Goal: Transaction & Acquisition: Purchase product/service

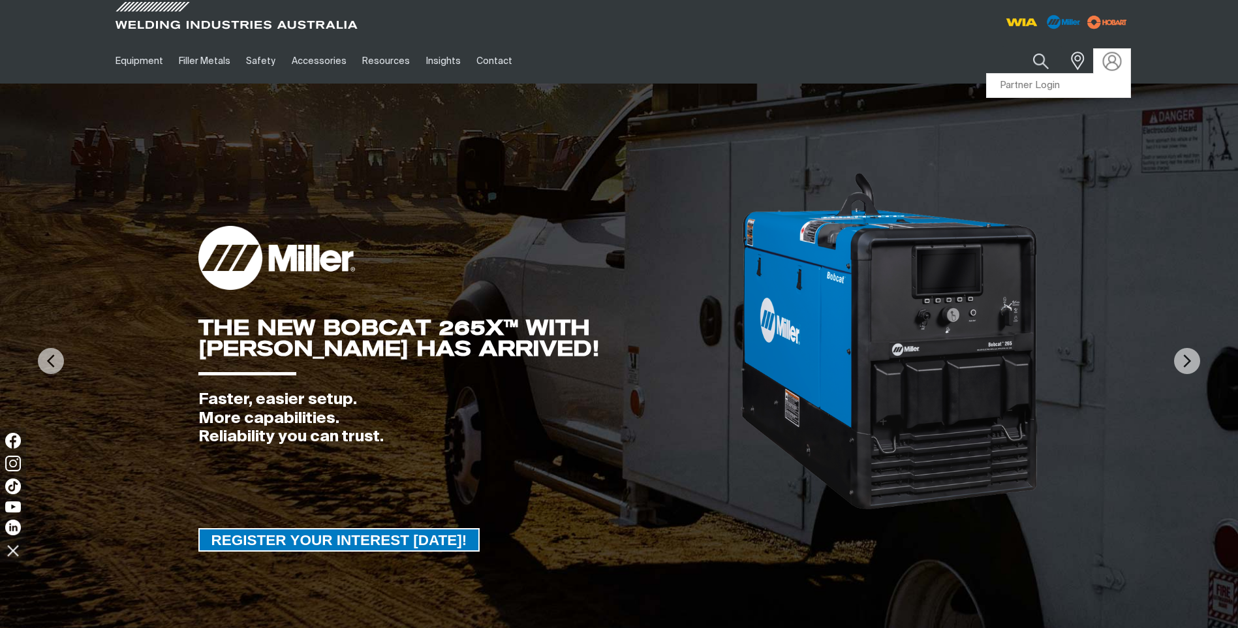
drag, startPoint x: 1104, startPoint y: 58, endPoint x: 1091, endPoint y: 69, distance: 16.7
click at [1102, 58] on img at bounding box center [1111, 61] width 19 height 19
click at [1051, 86] on link "Partner Login" at bounding box center [1059, 86] width 144 height 24
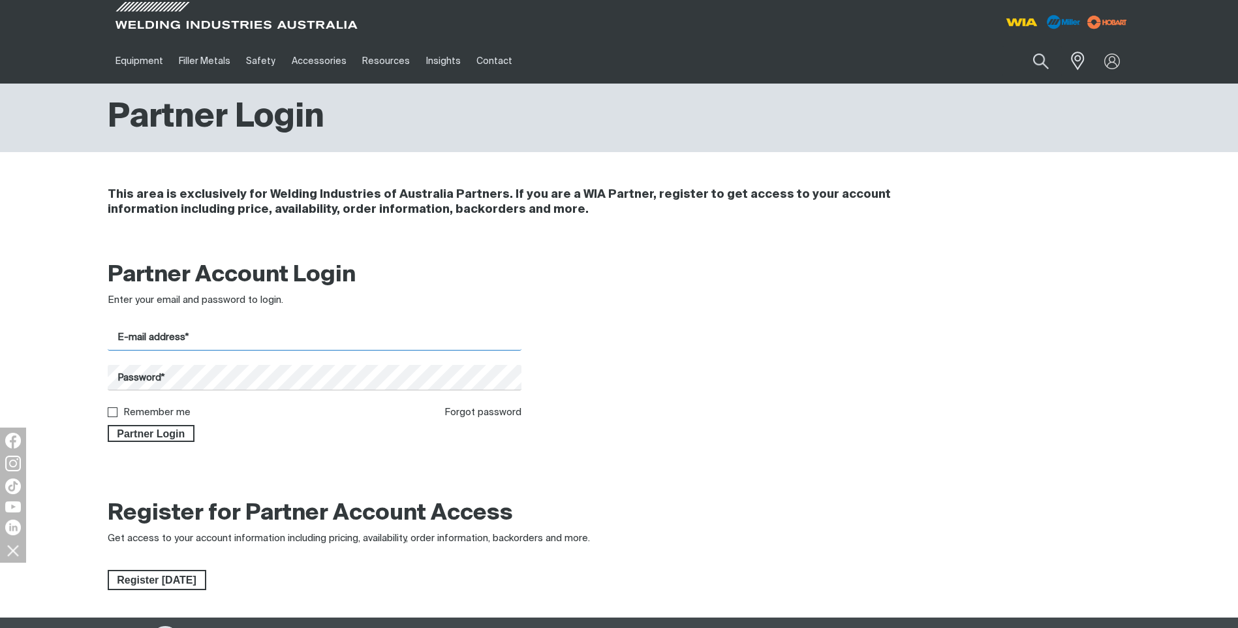
type input "[EMAIL_ADDRESS][DOMAIN_NAME]"
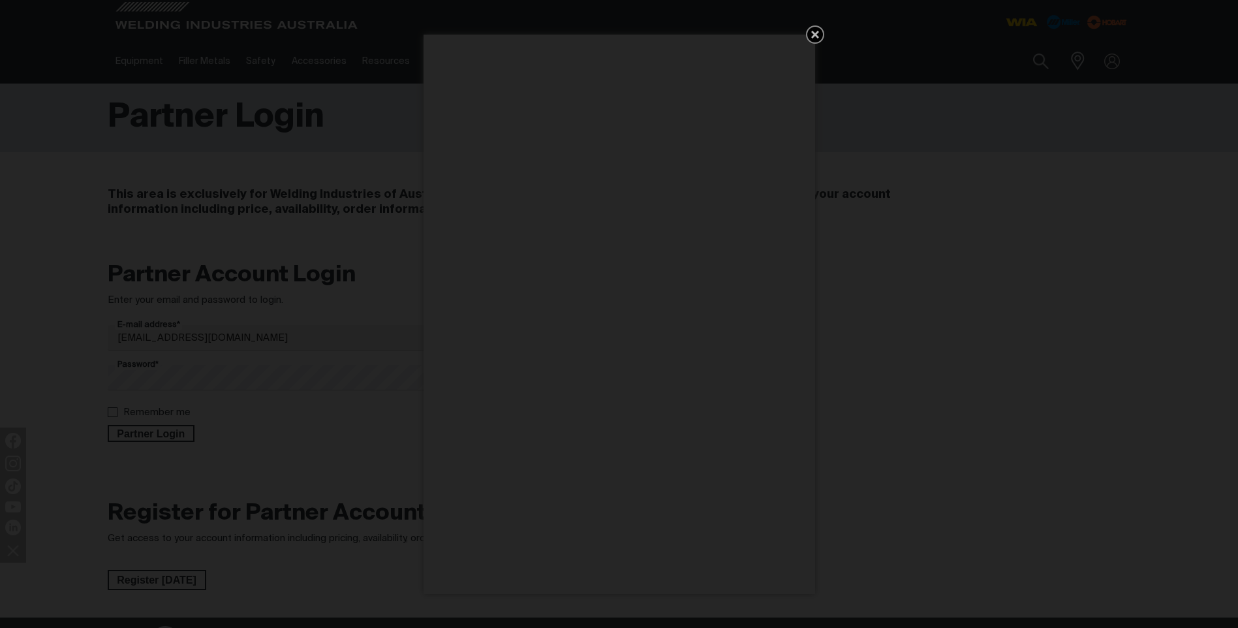
click at [811, 35] on icon "Get 5 WIA Welding Guides Free!" at bounding box center [815, 35] width 16 height 16
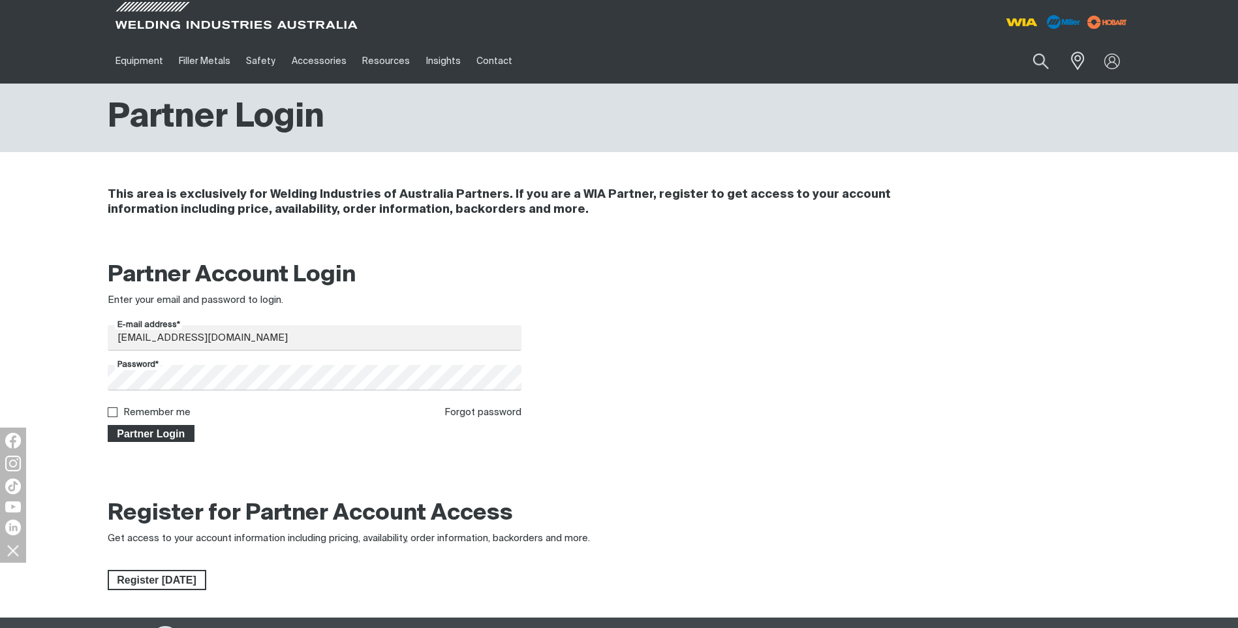
click at [152, 433] on span "Partner Login" at bounding box center [151, 433] width 85 height 17
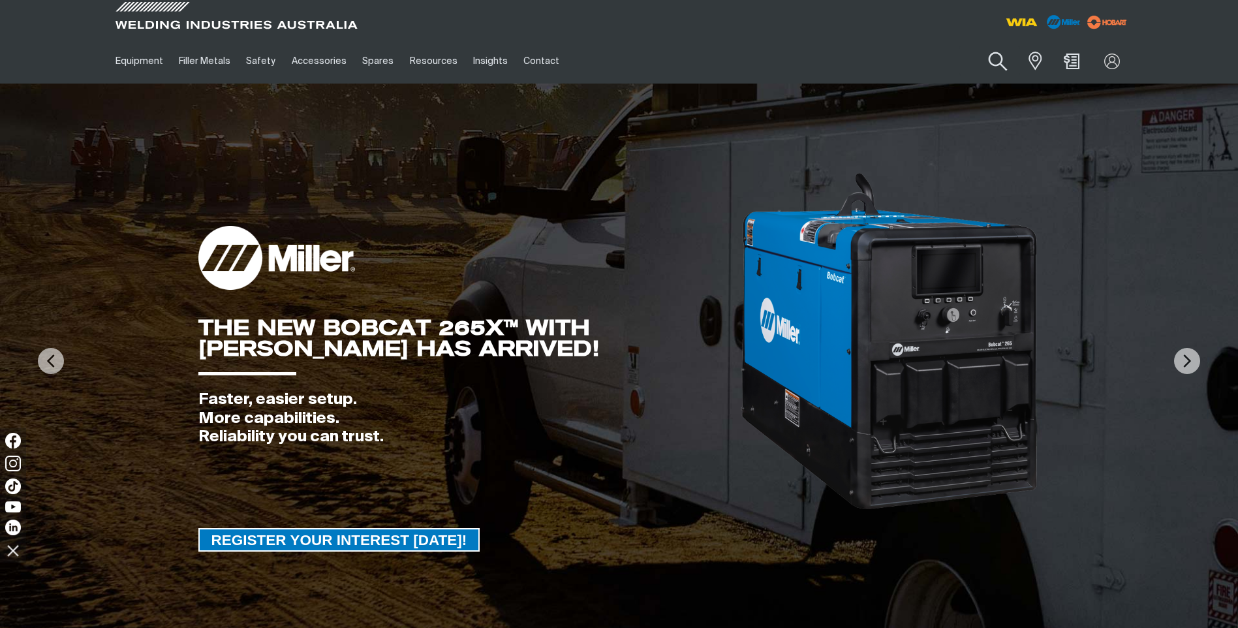
click at [1000, 57] on button "Search products" at bounding box center [998, 61] width 53 height 37
click at [935, 58] on input "Search" at bounding box center [918, 60] width 201 height 29
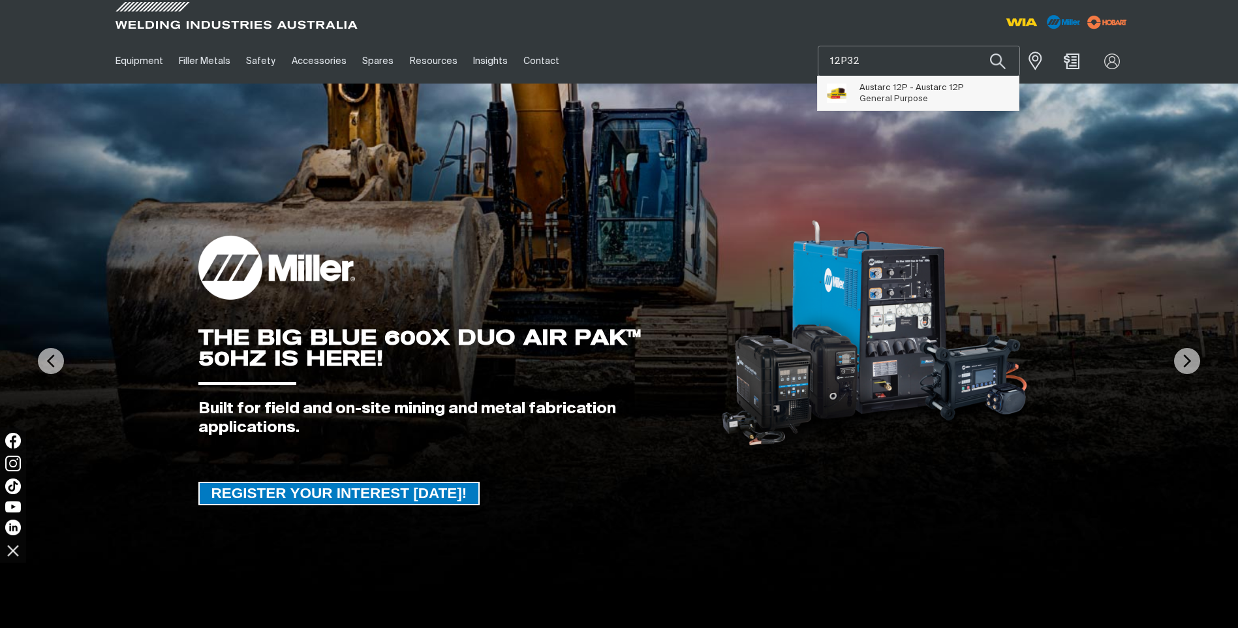
type input "12P32"
click at [914, 91] on span "Austarc 12P - Austarc 12P" at bounding box center [912, 87] width 104 height 11
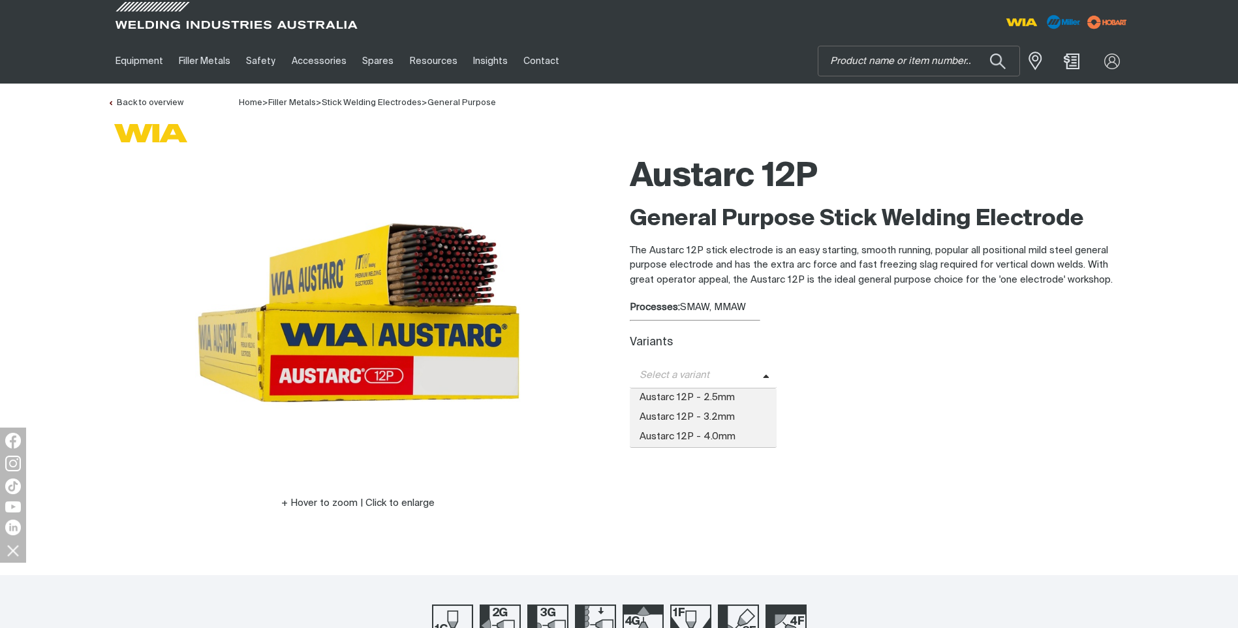
click at [743, 369] on span "Select a variant" at bounding box center [696, 375] width 133 height 15
click at [726, 412] on span "Austarc 12P - 3.2mm" at bounding box center [703, 418] width 147 height 20
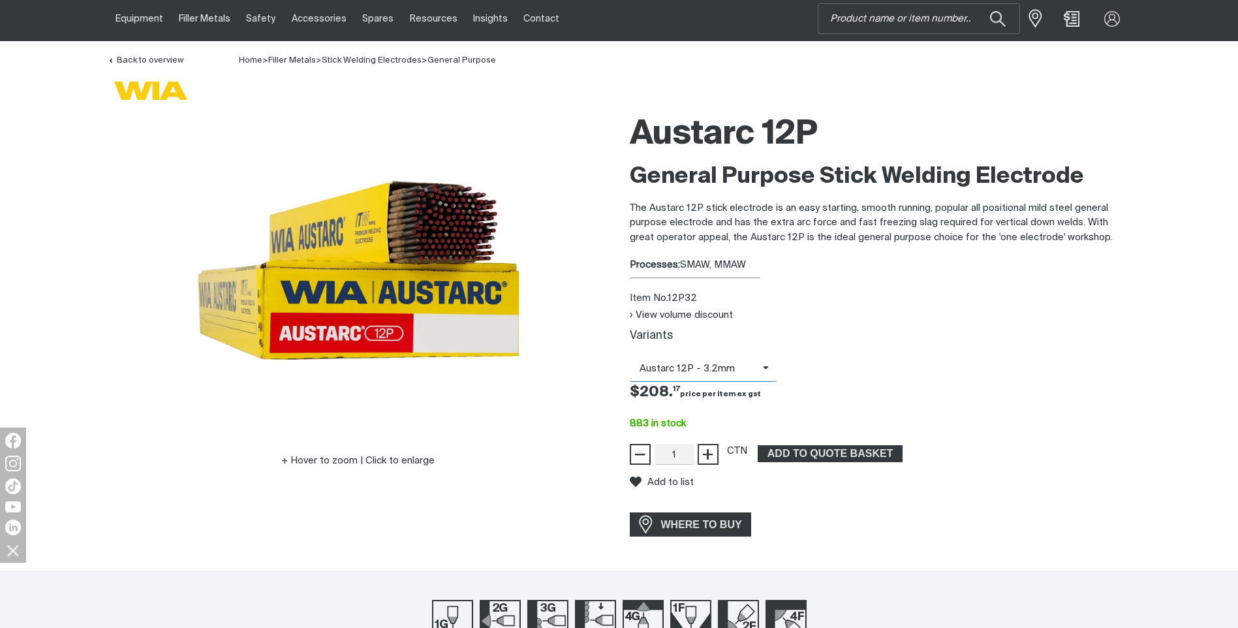
scroll to position [65, 0]
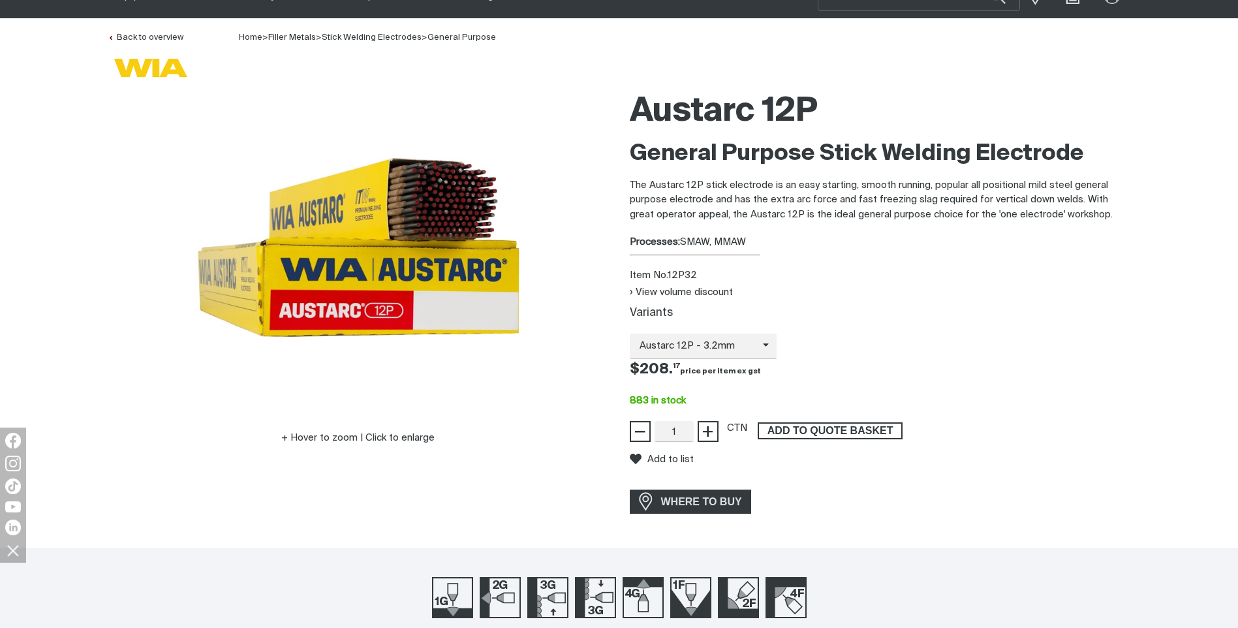
click at [835, 426] on span "ADD TO QUOTE BASKET" at bounding box center [830, 430] width 142 height 17
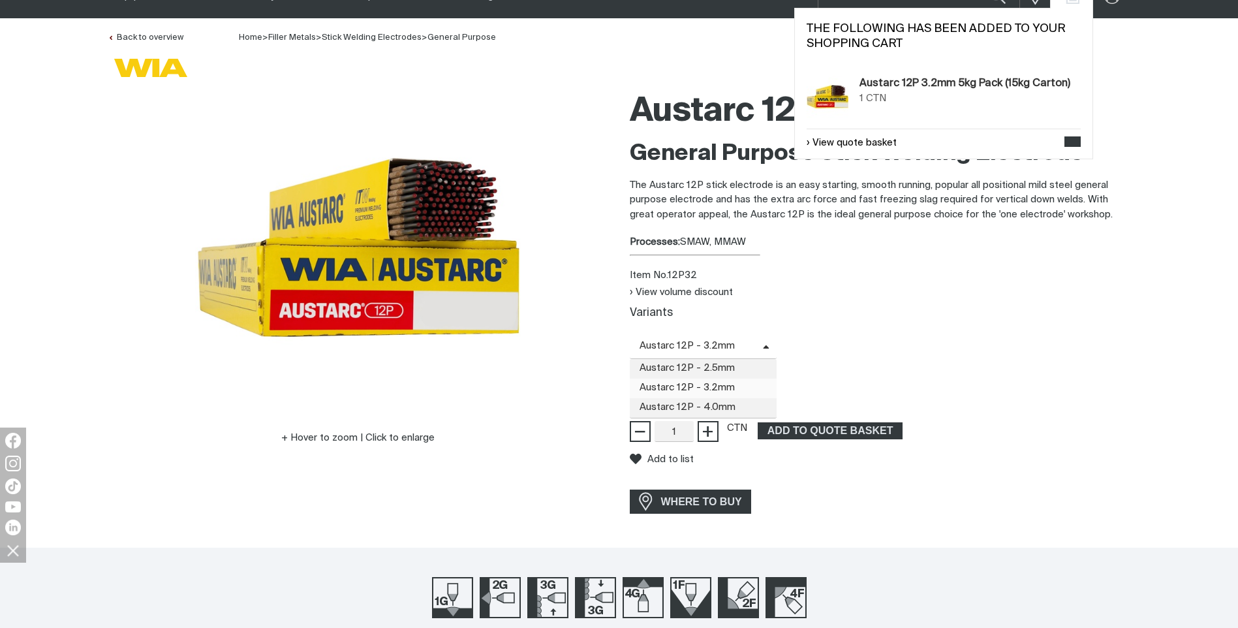
click at [752, 343] on span "Austarc 12P - 3.2mm" at bounding box center [696, 346] width 133 height 15
click at [736, 365] on span "Austarc 12P - 2.5mm" at bounding box center [703, 369] width 147 height 20
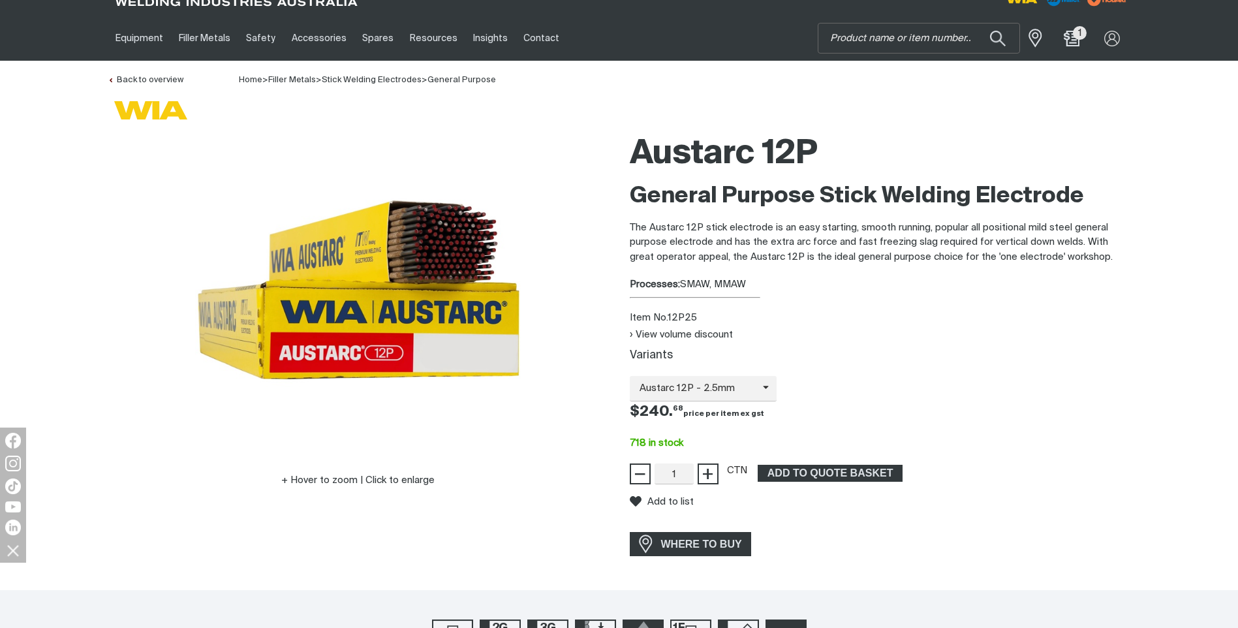
scroll to position [0, 0]
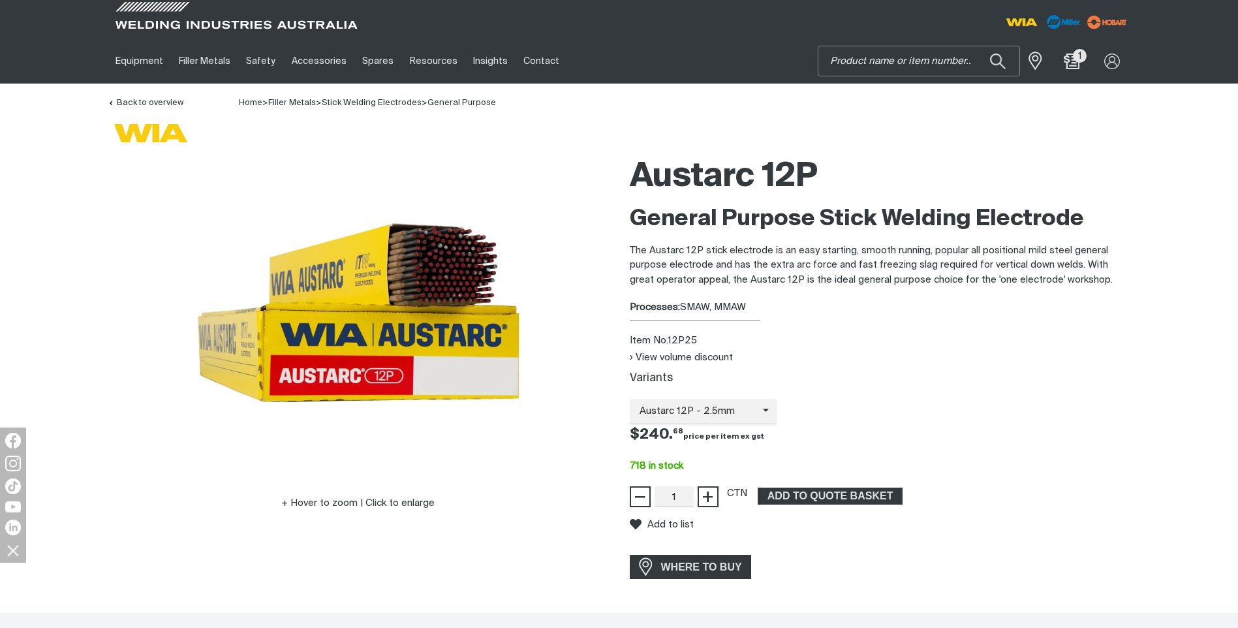
click at [878, 67] on input "Search" at bounding box center [918, 60] width 201 height 29
type input "16TC32"
click at [882, 88] on span "Austarc 16TC - [GEOGRAPHIC_DATA] 16TC" at bounding box center [934, 91] width 149 height 22
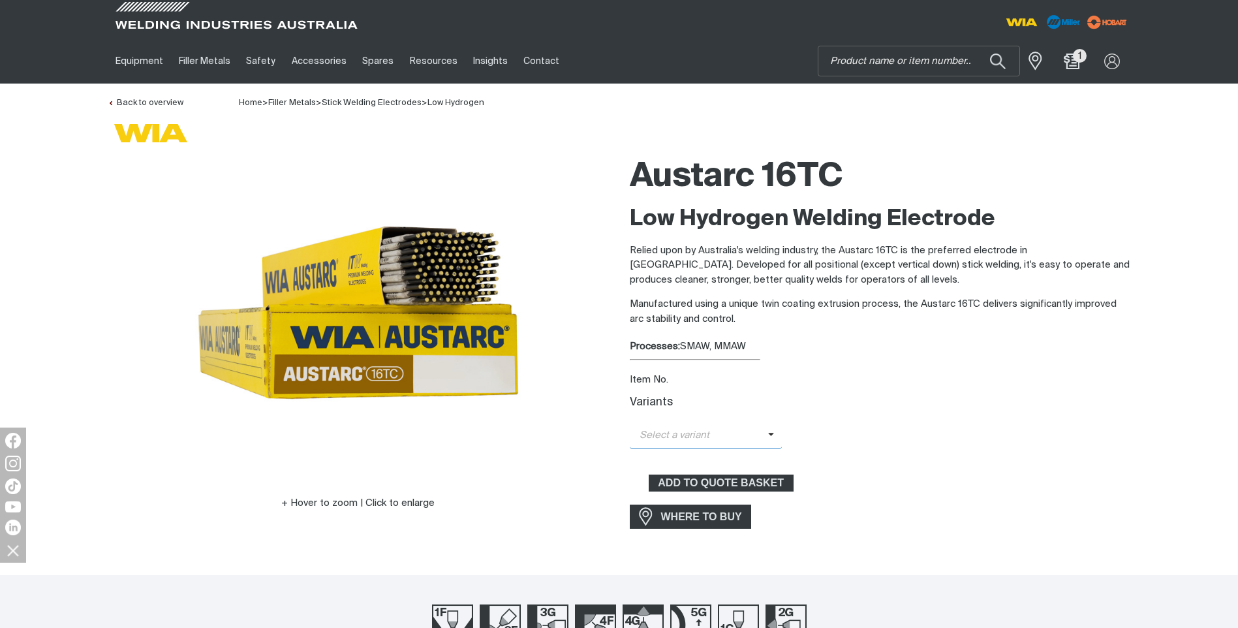
click at [723, 430] on span "Select a variant" at bounding box center [699, 435] width 138 height 15
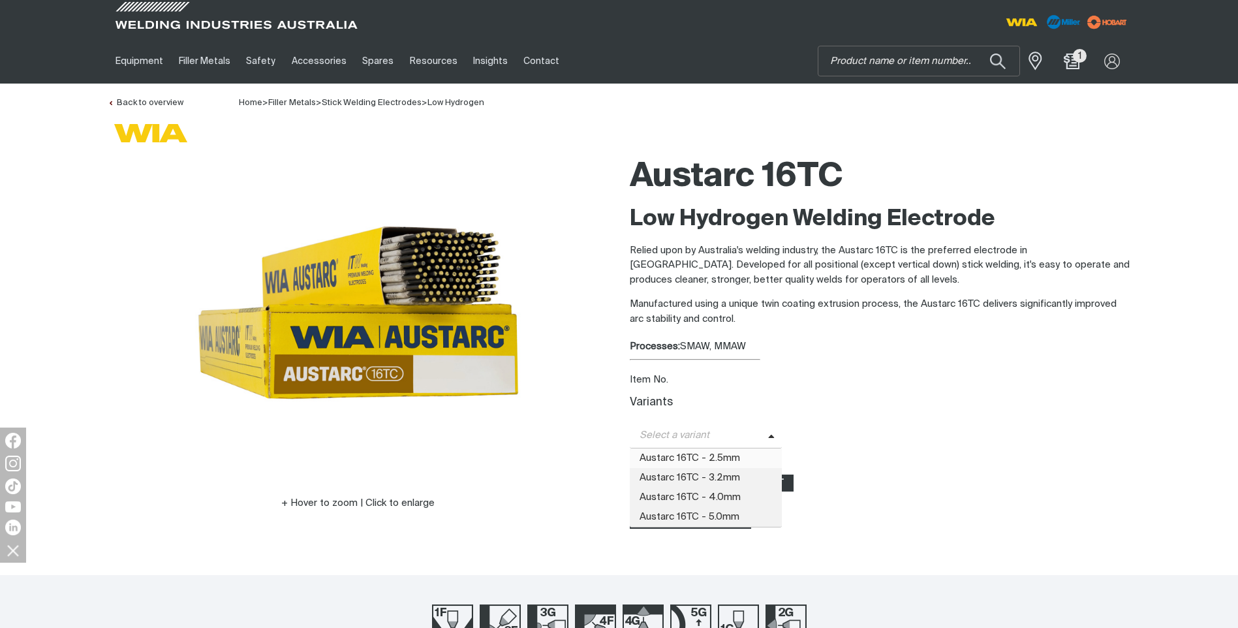
click at [720, 467] on span "Austarc 16TC - 2.5mm" at bounding box center [706, 458] width 153 height 20
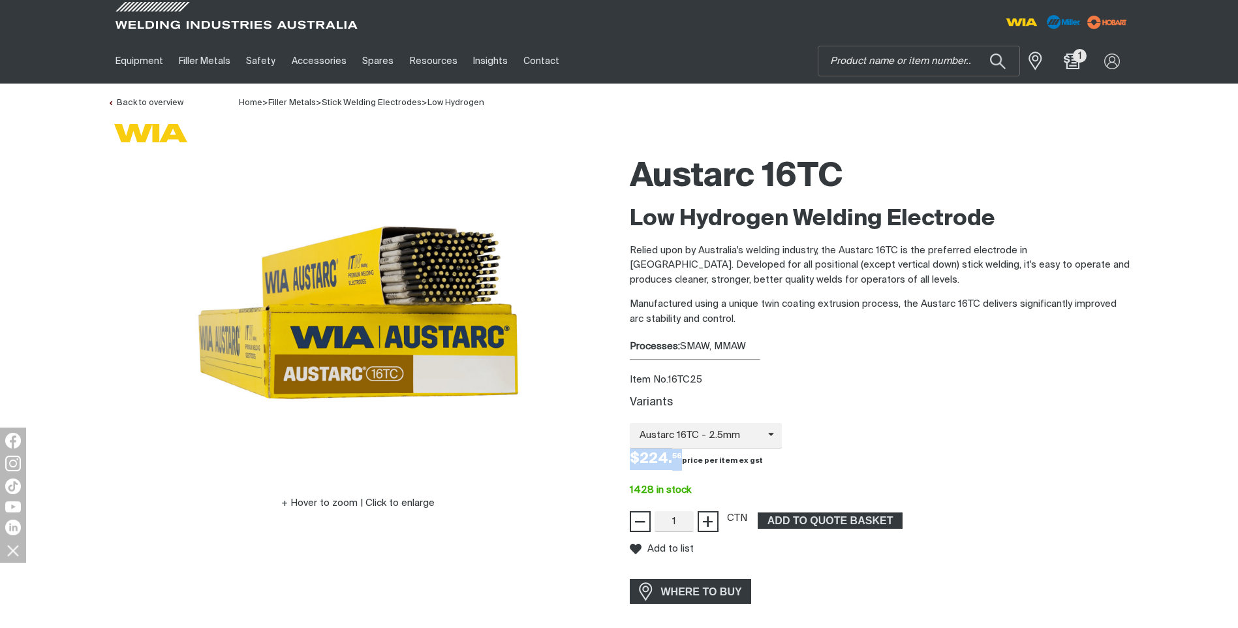
click at [720, 467] on div "Price $224.56 $224. 56" at bounding box center [880, 459] width 522 height 22
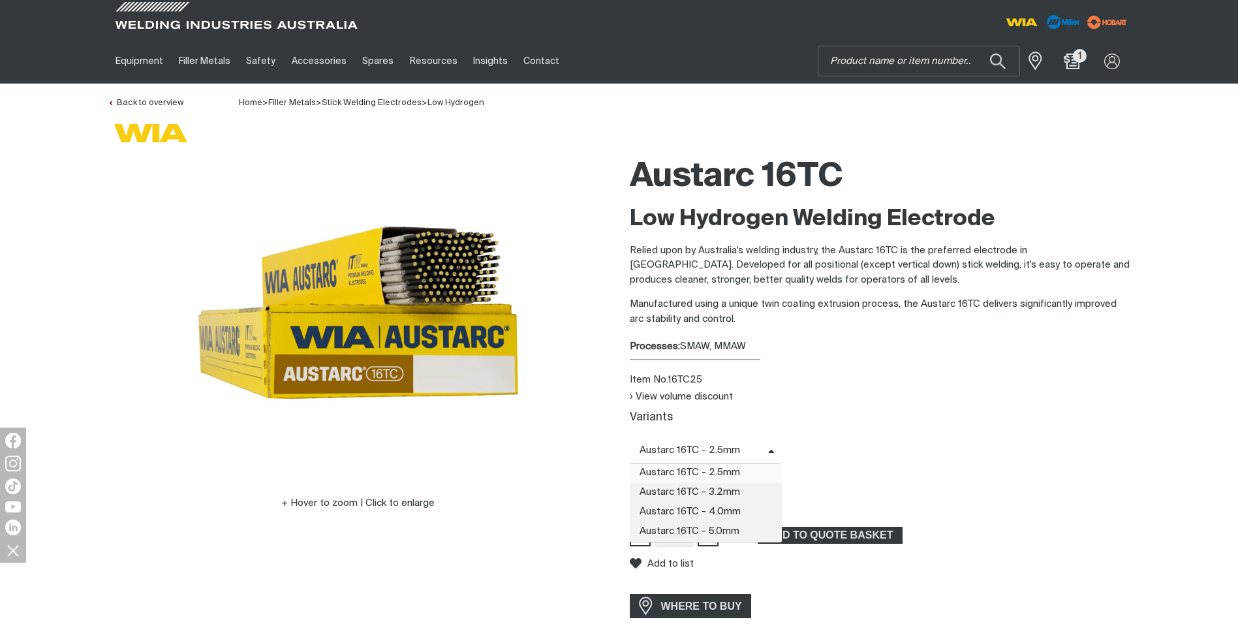
click at [732, 447] on span "Austarc 16TC - 2.5mm" at bounding box center [699, 450] width 138 height 15
click at [724, 487] on span "Austarc 16TC - 3.2mm" at bounding box center [706, 493] width 153 height 20
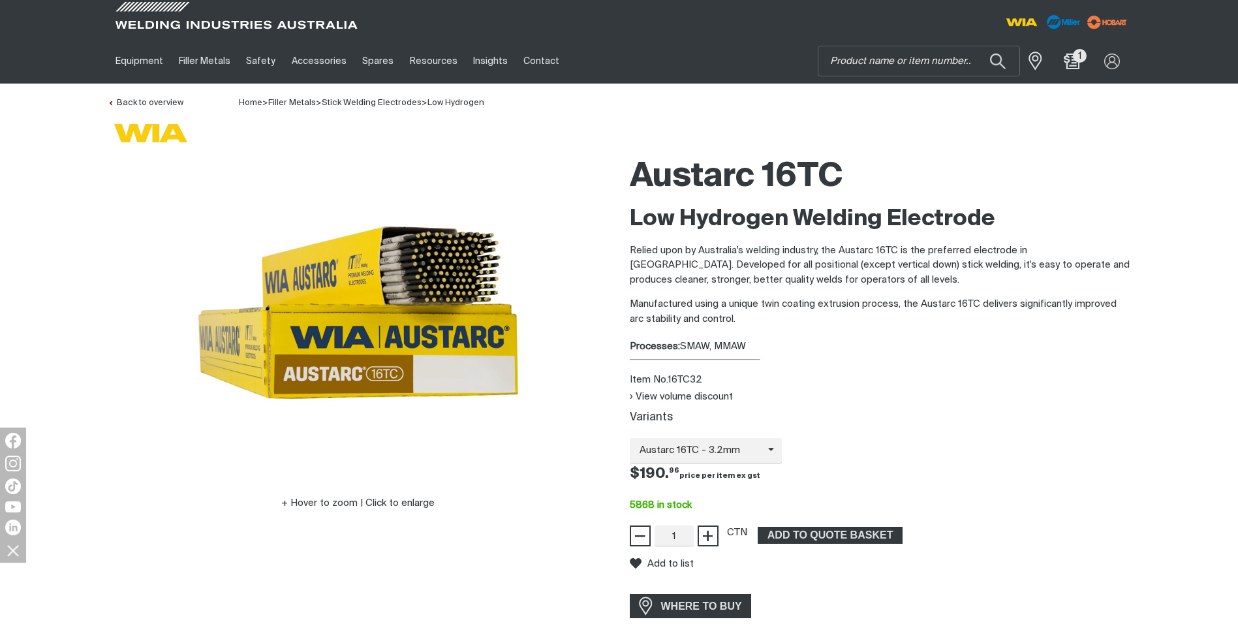
click at [925, 370] on div "Austarc 16TC Low Hydrogen Welding Electrode Relied upon by Australia's welding …" at bounding box center [880, 386] width 501 height 475
click at [999, 55] on button "Search products" at bounding box center [998, 61] width 53 height 37
click at [888, 61] on input "Search" at bounding box center [918, 60] width 201 height 29
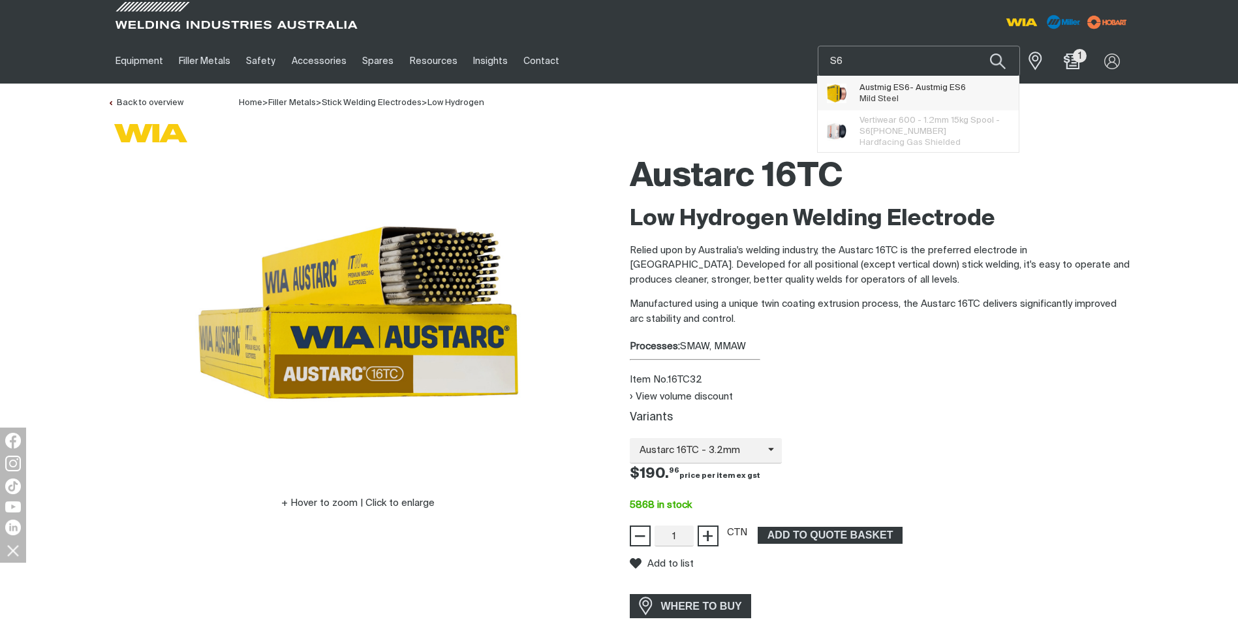
type input "S6"
click at [883, 88] on span "Austmig E S6 - Austmig E S6" at bounding box center [913, 87] width 106 height 11
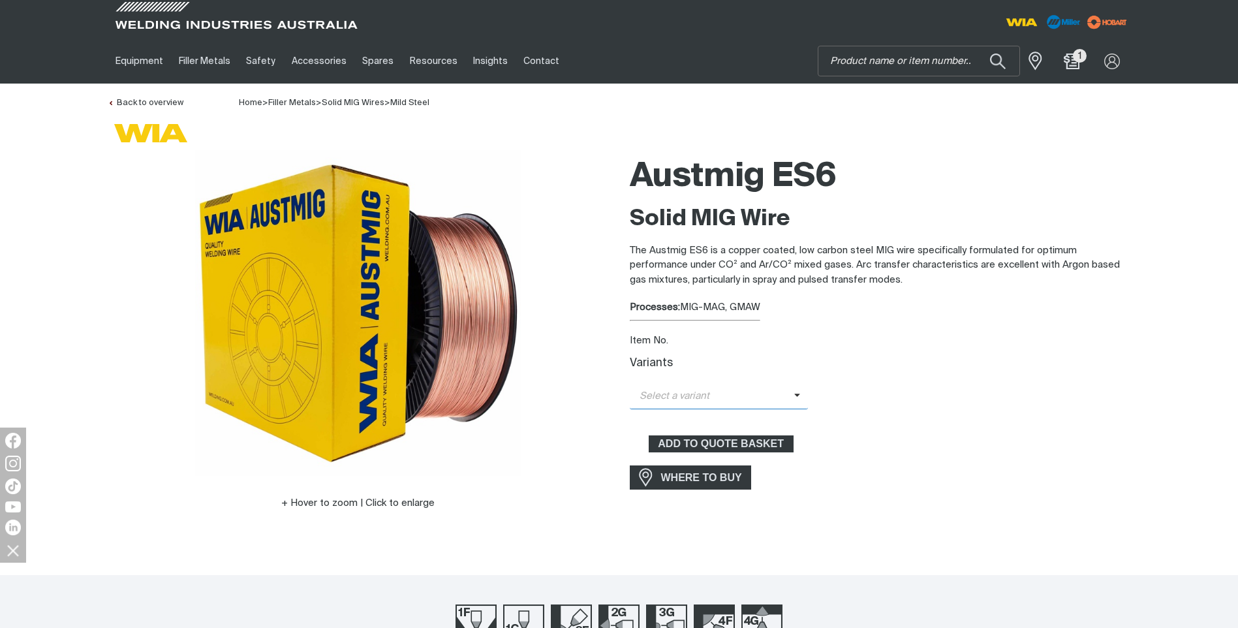
click at [762, 401] on span "Select a variant" at bounding box center [712, 396] width 164 height 15
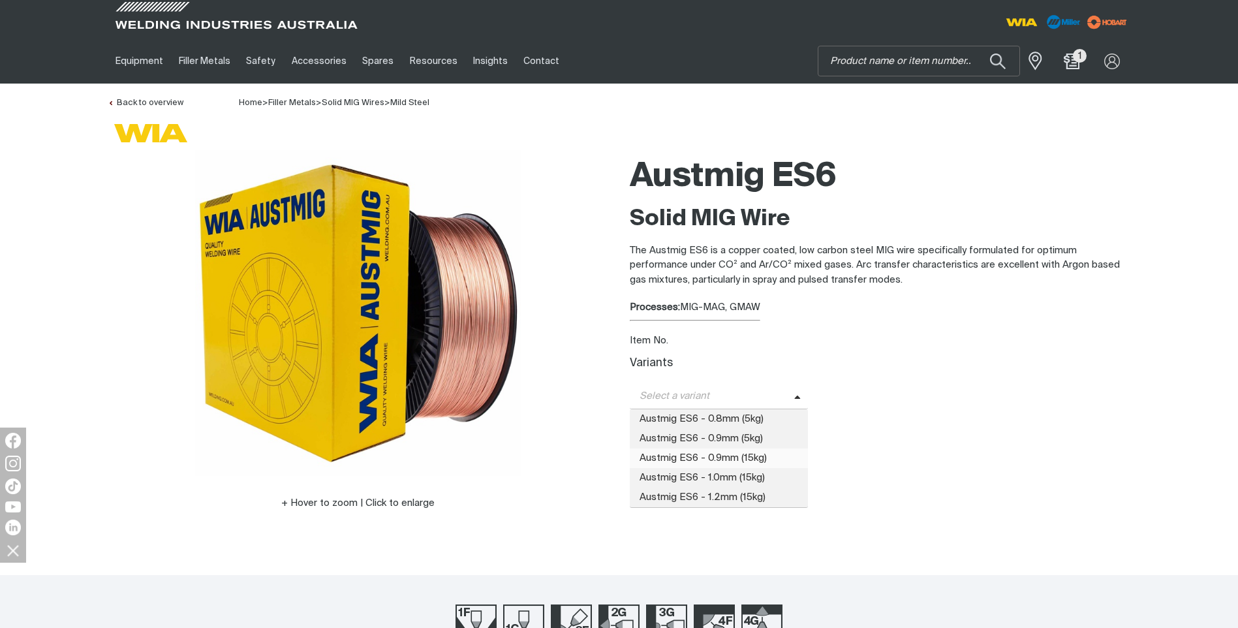
click at [720, 454] on span "Austmig ES6 - 0.9mm (15kg)" at bounding box center [719, 458] width 179 height 20
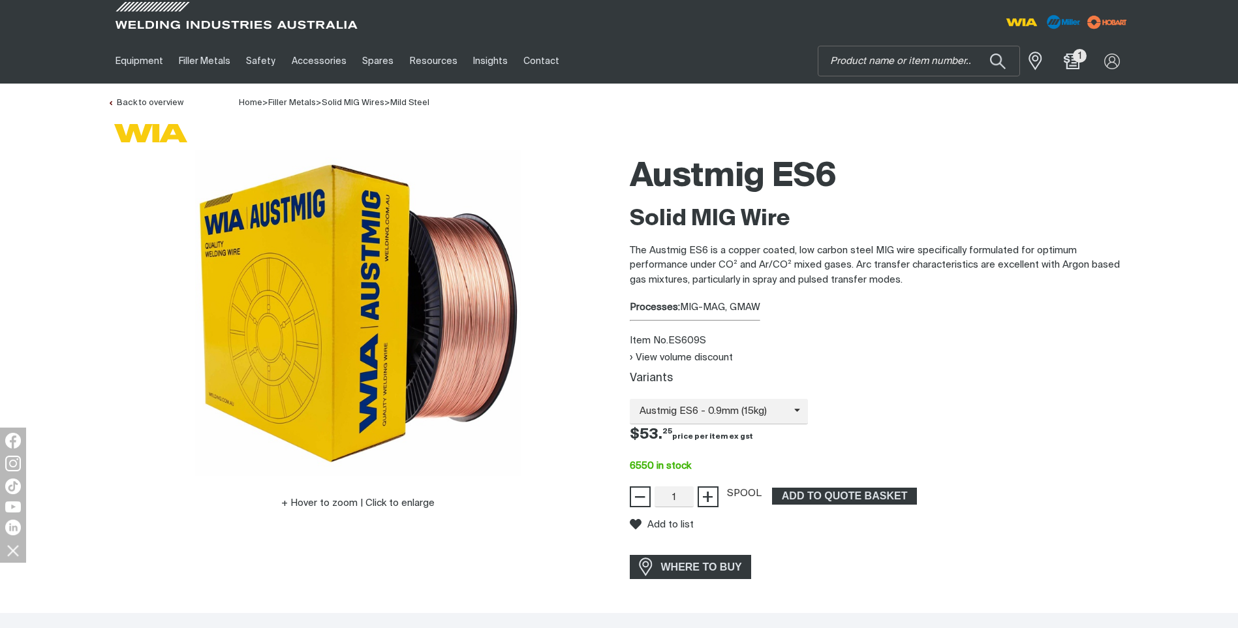
click at [628, 354] on div "Austmig ES6 Solid MIG Wire The Austmig ES6 is a copper coated, low carbon steel…" at bounding box center [880, 367] width 522 height 436
click at [638, 354] on button "View volume discount" at bounding box center [681, 357] width 103 height 11
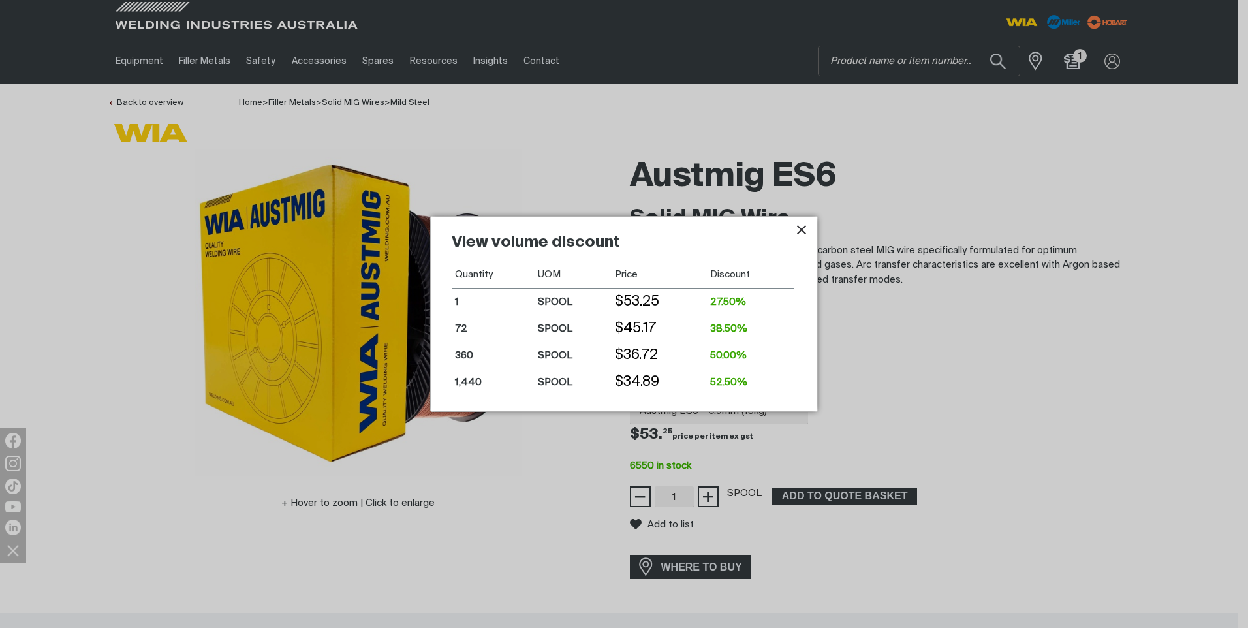
click at [799, 230] on icon "Close pop-up overlay" at bounding box center [802, 230] width 16 height 16
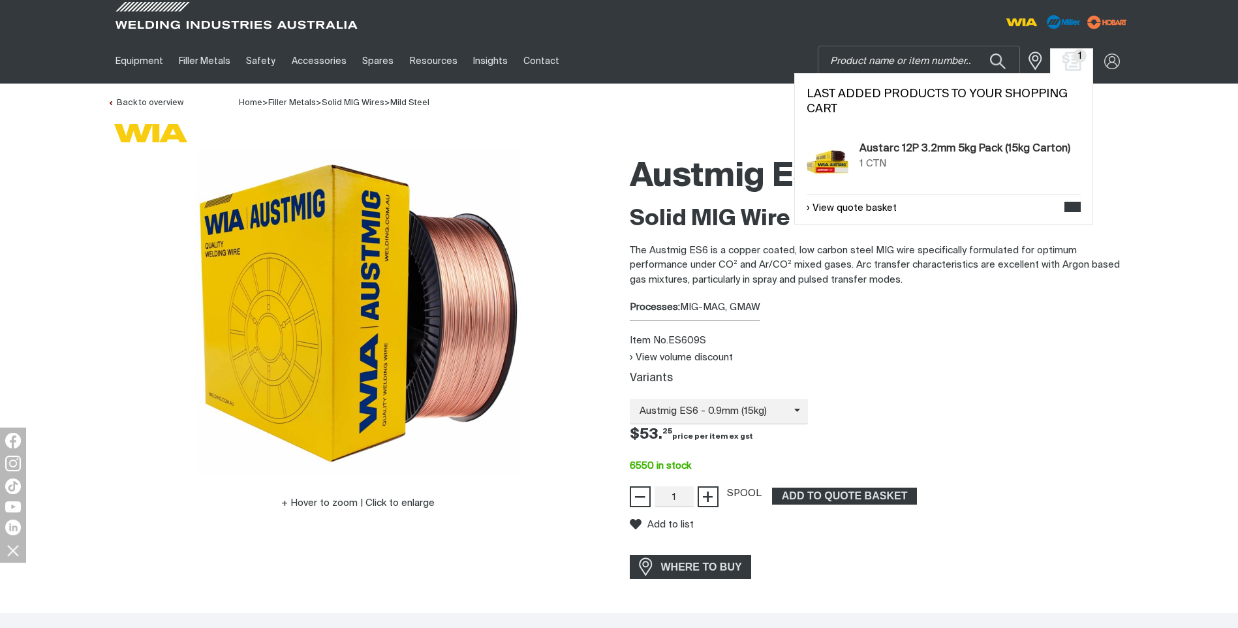
click at [1069, 60] on img "Shopping cart (1 product(s))" at bounding box center [1071, 61] width 19 height 19
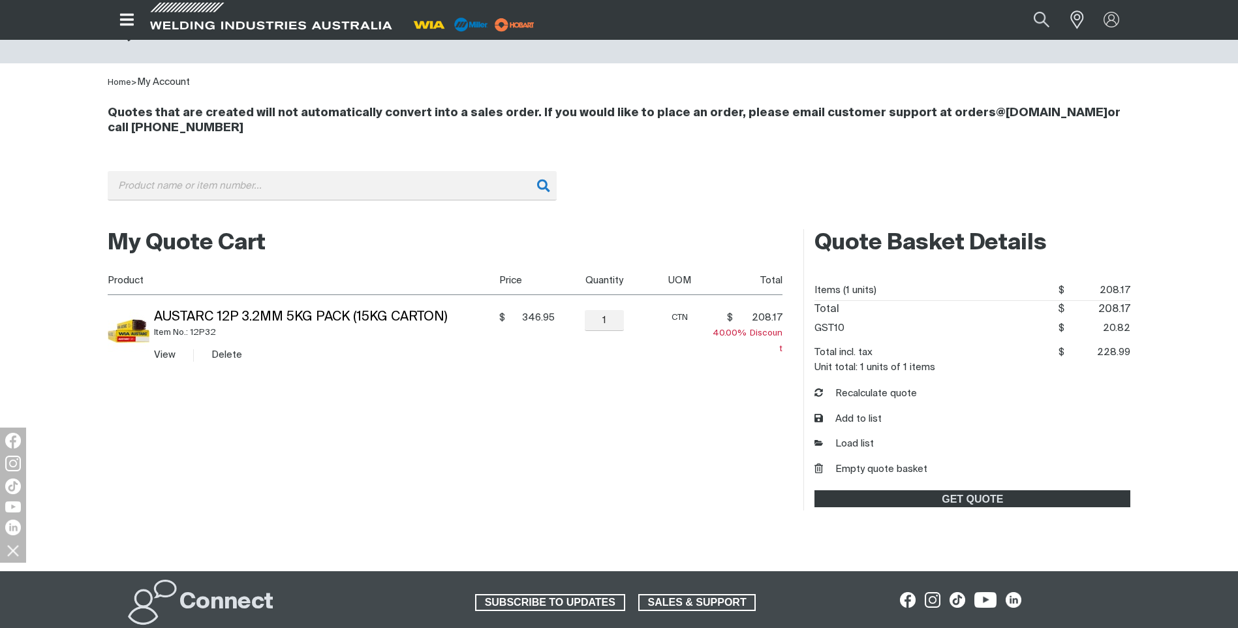
scroll to position [65, 0]
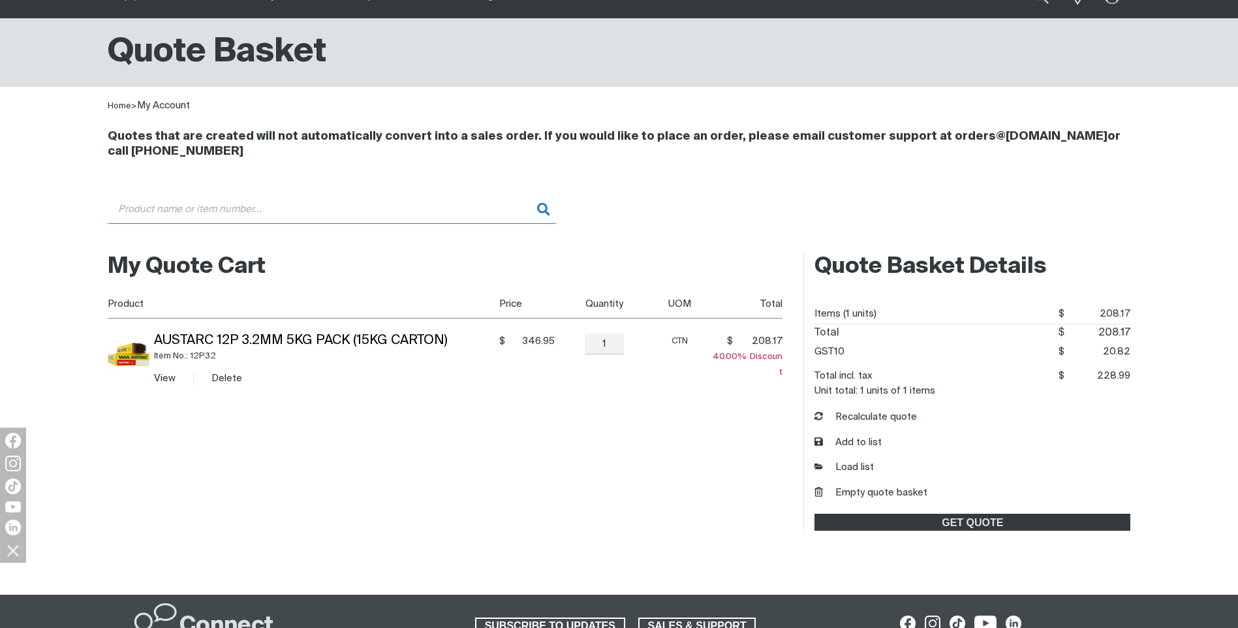
click at [189, 211] on input "Search" at bounding box center [332, 208] width 449 height 29
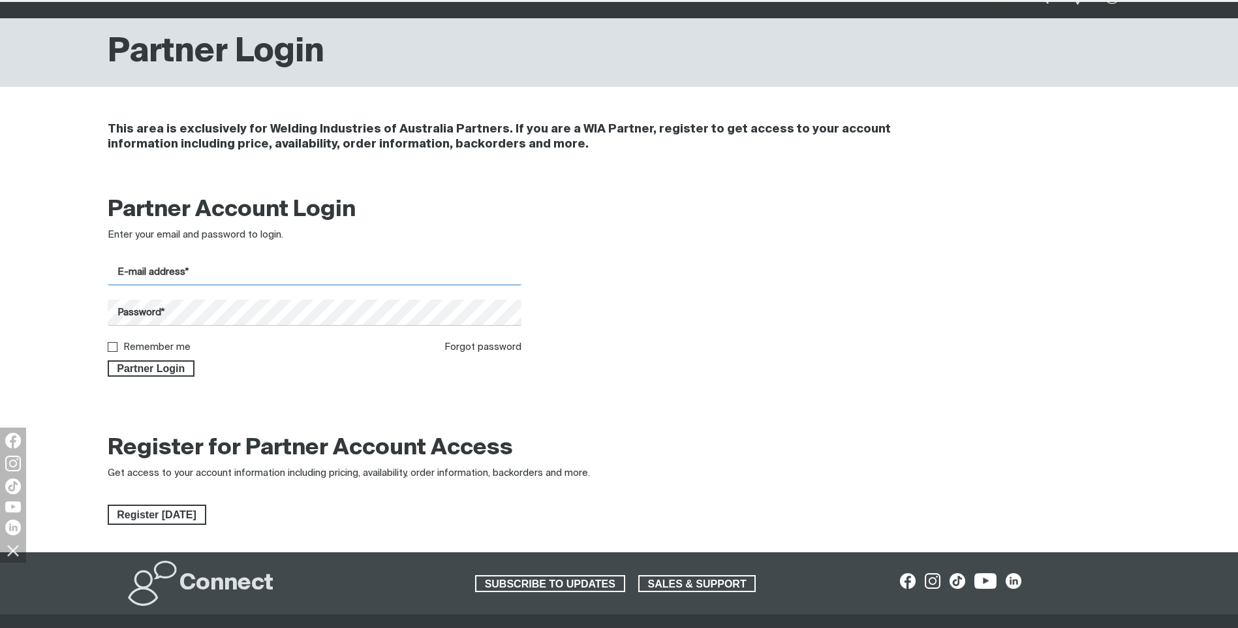
type input "[EMAIL_ADDRESS][DOMAIN_NAME]"
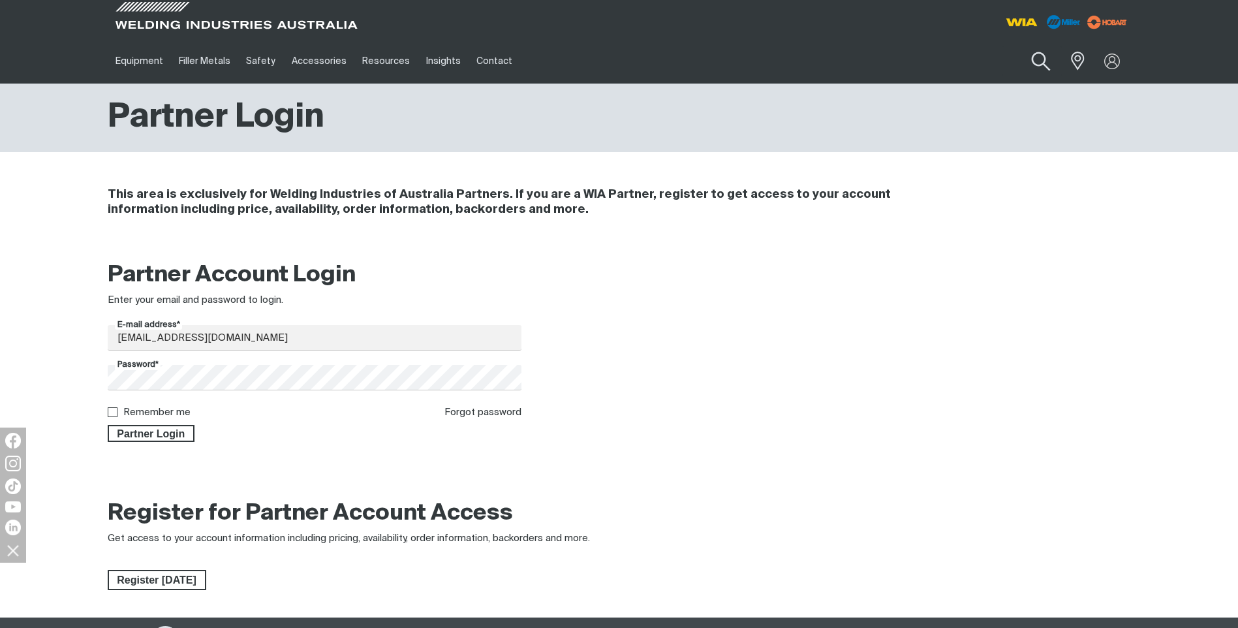
click at [1036, 55] on button "Search products" at bounding box center [1040, 61] width 53 height 37
click at [950, 56] on input "Search" at bounding box center [961, 60] width 201 height 29
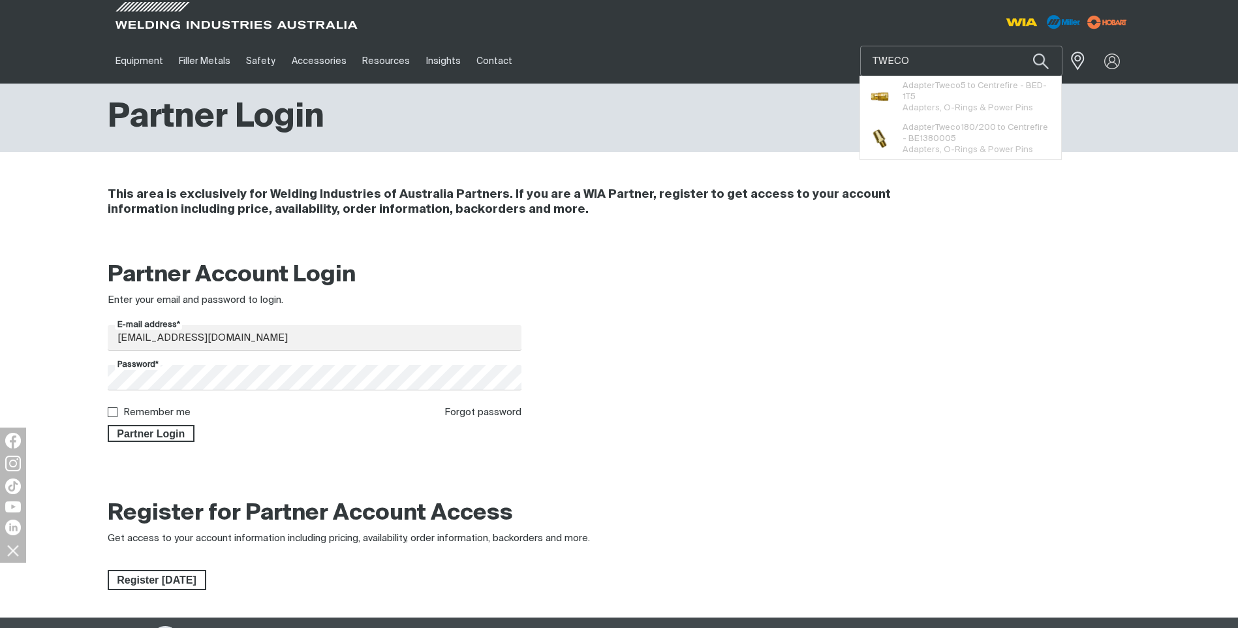
drag, startPoint x: 950, startPoint y: 56, endPoint x: 790, endPoint y: 68, distance: 159.7
click at [786, 72] on div "Equipment Stick Welders TIG Welders MIG Welders Multi-Process Welders Engine Dr…" at bounding box center [619, 61] width 1023 height 45
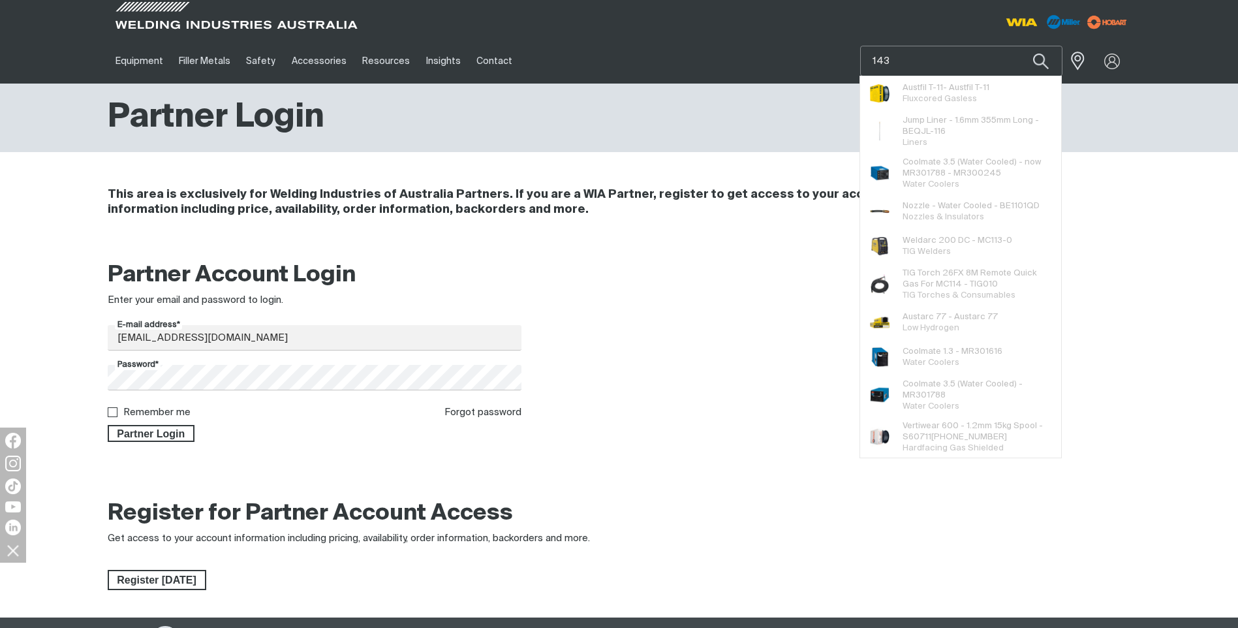
type input "1435"
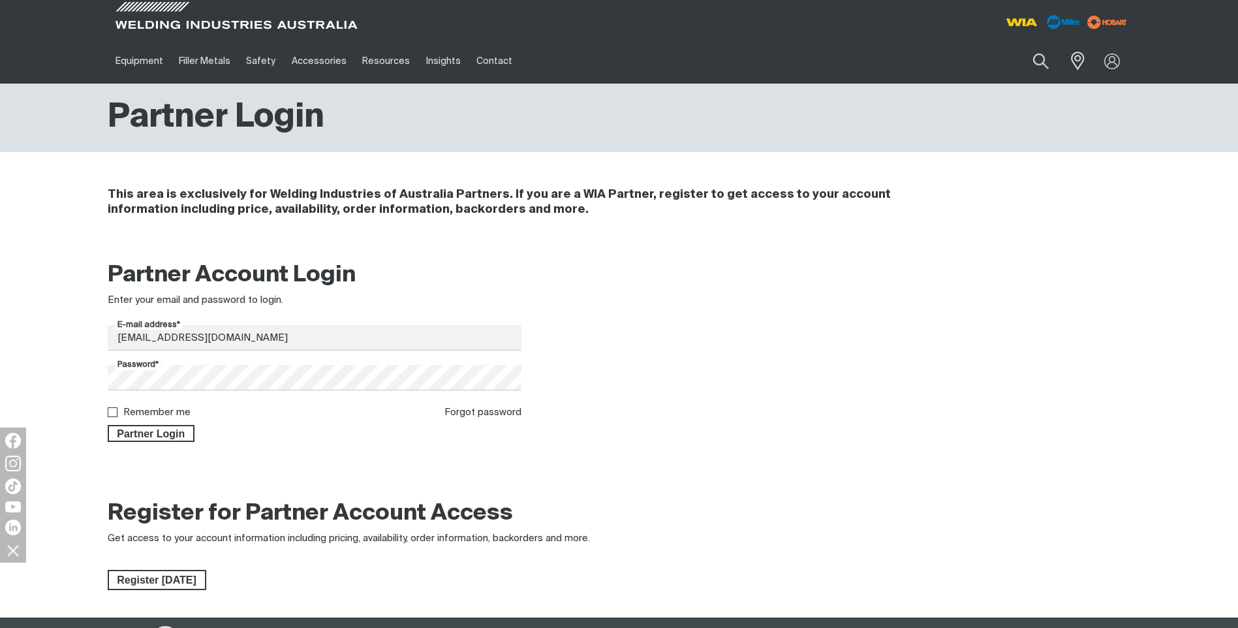
click at [779, 59] on ul "Equipment Stick Welders TIG Welders MIG Welders Multi-Process Welders Engine Dr…" at bounding box center [492, 61] width 768 height 45
click at [1032, 59] on button "Search products" at bounding box center [1040, 61] width 53 height 37
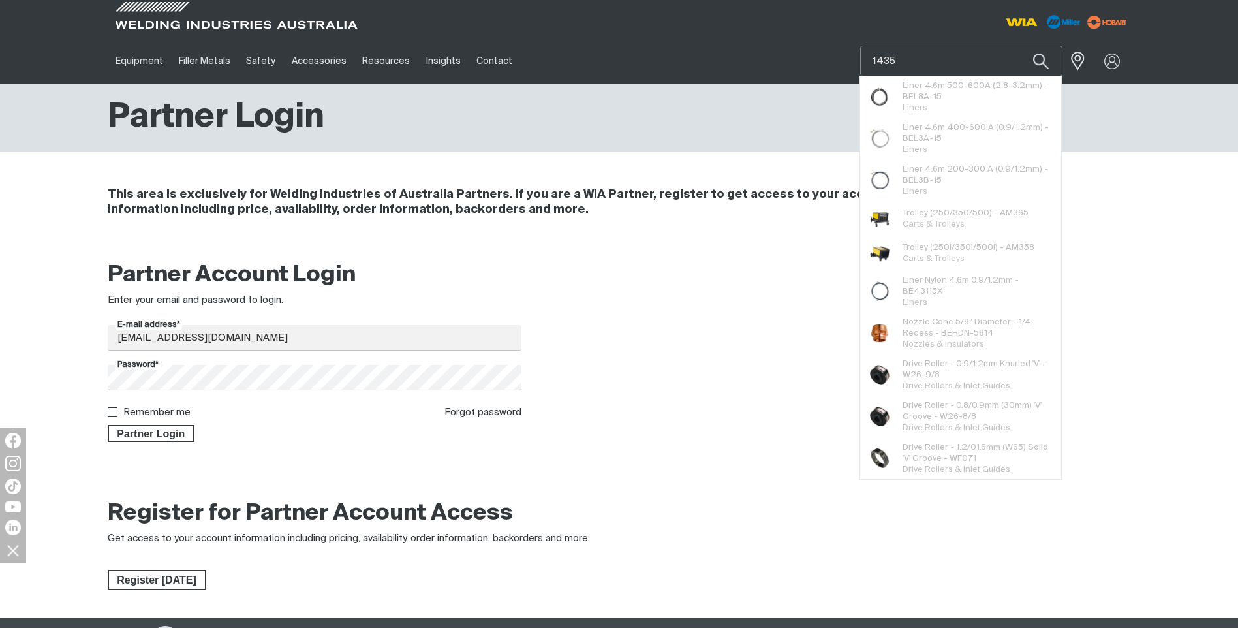
drag, startPoint x: 934, startPoint y: 57, endPoint x: 800, endPoint y: 58, distance: 133.8
click at [798, 59] on div "Equipment Stick Welders TIG Welders MIG Welders Multi-Process Welders Engine Dr…" at bounding box center [619, 61] width 1023 height 45
type input "1140-1102"
click at [800, 59] on ul "Equipment Stick Welders TIG Welders MIG Welders Multi-Process Welders Engine Dr…" at bounding box center [492, 61] width 768 height 45
